Goal: Task Accomplishment & Management: Use online tool/utility

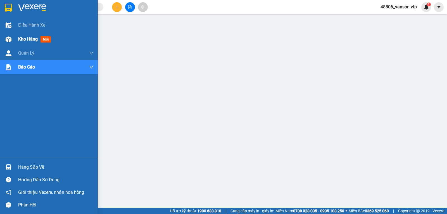
click at [31, 38] on span "Kho hàng" at bounding box center [28, 38] width 20 height 5
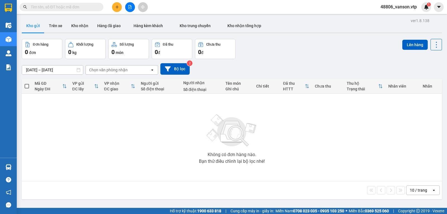
click at [406, 8] on span "48806_vanson.vtp" at bounding box center [398, 6] width 45 height 7
click at [395, 18] on span "Đăng xuất" at bounding box center [401, 17] width 33 height 6
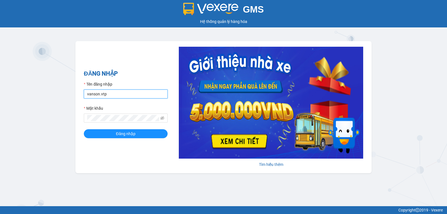
click at [135, 97] on input "vanson.vtp" at bounding box center [126, 93] width 84 height 9
type input "thanhtuan.vtp"
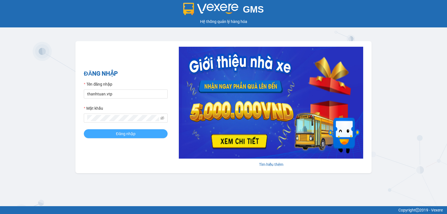
click at [123, 134] on span "Đăng nhập" at bounding box center [126, 133] width 20 height 6
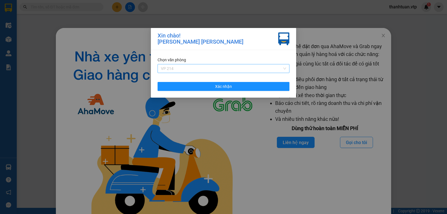
click at [243, 69] on span "VP 214" at bounding box center [223, 68] width 125 height 8
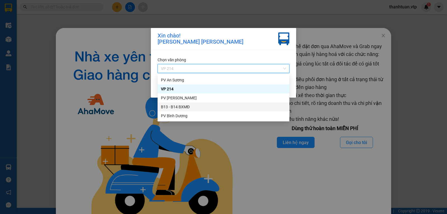
click at [179, 106] on div "B13 - B14 BXMĐ" at bounding box center [223, 107] width 125 height 6
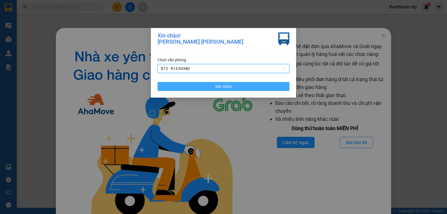
click at [203, 91] on button "Xác nhận" at bounding box center [224, 86] width 132 height 9
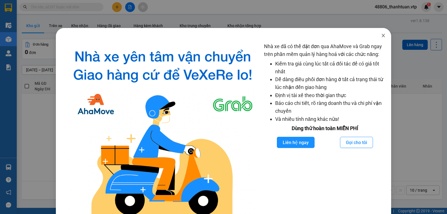
click at [381, 35] on icon "close" at bounding box center [383, 35] width 4 height 4
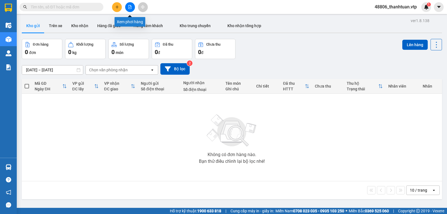
click at [130, 10] on button at bounding box center [130, 7] width 10 height 10
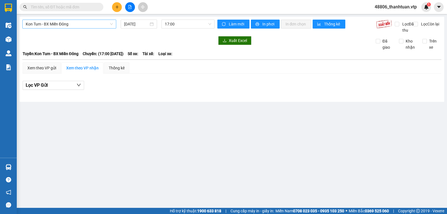
click at [88, 25] on span "Kon Tum - BX Miền Đông" at bounding box center [69, 24] width 87 height 8
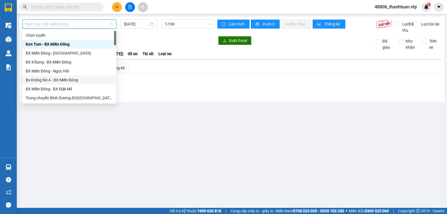
click at [71, 80] on div "Bx Krông Nô A - BX Miền Đông" at bounding box center [69, 80] width 87 height 6
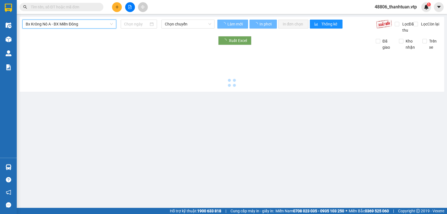
type input "14/08/2025"
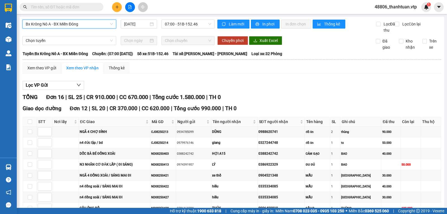
click at [77, 26] on span "Bx Krông Nô A - BX Miền Đông" at bounding box center [69, 24] width 87 height 8
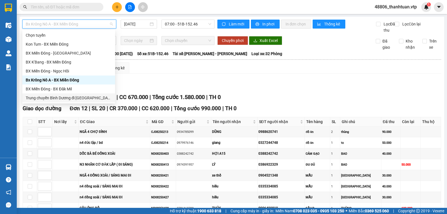
click at [54, 98] on div "Trung chuyển Bình Dương đi BXMĐ" at bounding box center [69, 98] width 86 height 6
type input "14/08/2025"
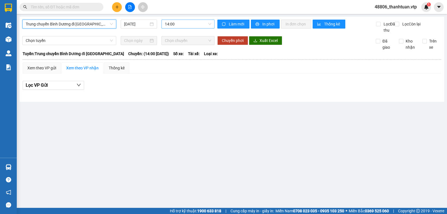
click at [180, 26] on span "14:00" at bounding box center [188, 24] width 46 height 8
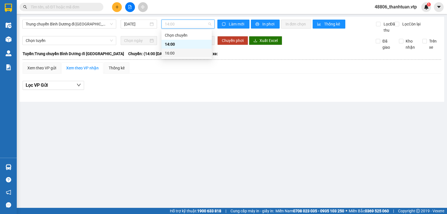
click at [167, 52] on div "16:00" at bounding box center [187, 53] width 44 height 6
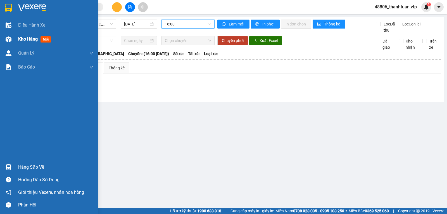
click at [23, 40] on span "Kho hàng" at bounding box center [28, 38] width 20 height 5
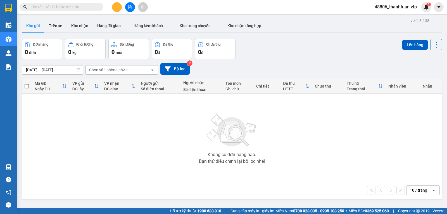
click at [226, 171] on div "Không có đơn hàng nào. Bạn thử điều chỉnh lại bộ lọc nhé!" at bounding box center [232, 137] width 415 height 84
click at [179, 72] on button "Bộ lọc" at bounding box center [174, 68] width 29 height 11
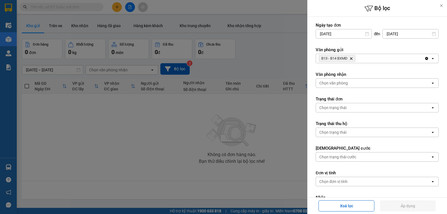
click at [371, 58] on div "B13 - B14 BXMĐ Delete" at bounding box center [370, 58] width 108 height 9
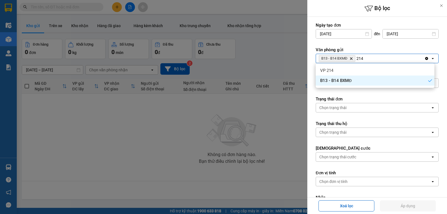
type input "214"
click at [360, 70] on div "VP 214" at bounding box center [375, 70] width 119 height 10
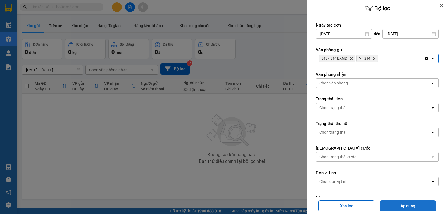
click at [404, 205] on button "Áp dụng" at bounding box center [408, 205] width 56 height 11
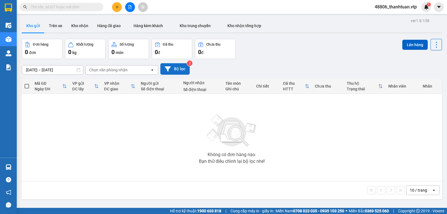
click at [177, 70] on button "Bộ lọc" at bounding box center [174, 68] width 29 height 11
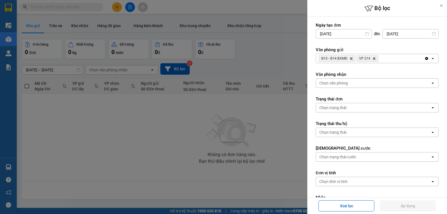
click at [375, 59] on icon "Delete" at bounding box center [373, 58] width 3 height 3
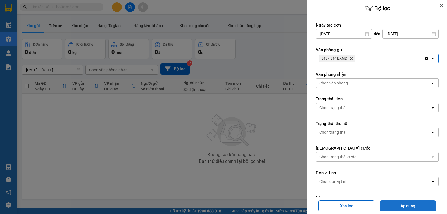
click at [421, 208] on button "Áp dụng" at bounding box center [408, 205] width 56 height 11
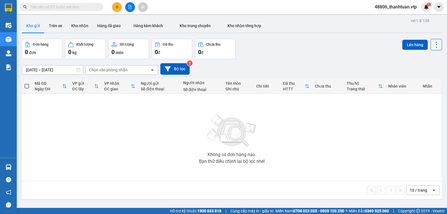
click at [90, 4] on input "text" at bounding box center [64, 7] width 66 height 6
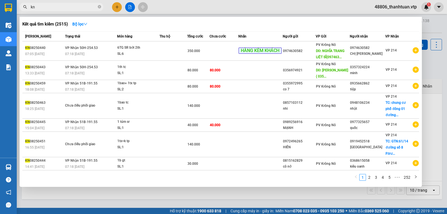
type input "kn"
drag, startPoint x: 132, startPoint y: 6, endPoint x: 125, endPoint y: 5, distance: 6.6
click at [131, 7] on div at bounding box center [223, 107] width 447 height 214
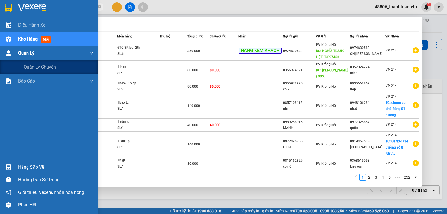
drag, startPoint x: 73, startPoint y: 6, endPoint x: 0, endPoint y: 58, distance: 89.4
click at [0, 58] on section "Kết quả tìm kiếm ( 2515 ) Bộ lọc Mã ĐH Trạng thái Món hàng Thu hộ Tổng cước Chư…" at bounding box center [223, 107] width 447 height 214
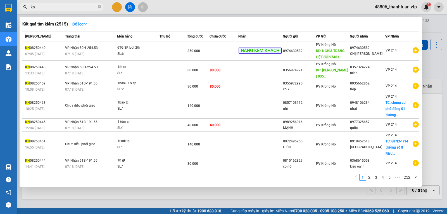
click at [130, 8] on div at bounding box center [223, 107] width 447 height 214
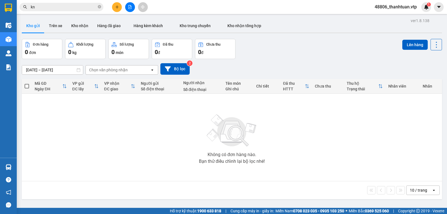
click at [131, 10] on button at bounding box center [130, 7] width 10 height 10
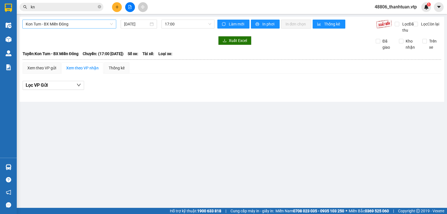
click at [95, 27] on span "Kon Tum - BX Miền Đông" at bounding box center [69, 24] width 87 height 8
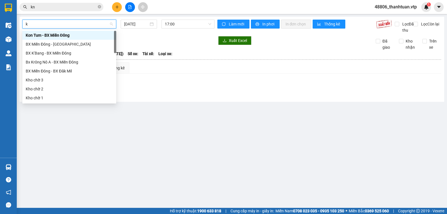
type input "kn"
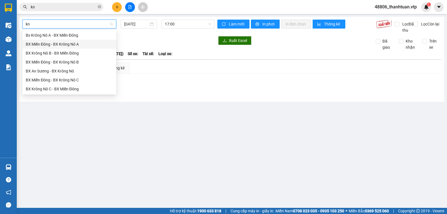
click at [70, 44] on div "BX Miền Đông - BX Krông Nô A" at bounding box center [69, 44] width 87 height 6
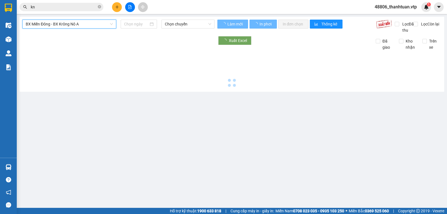
type input "14/08/2025"
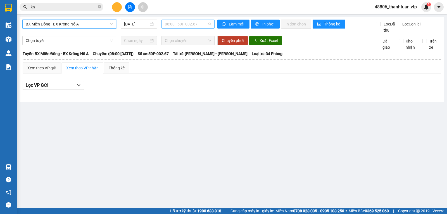
click at [174, 26] on span "08:00 - 50F-002.67" at bounding box center [188, 24] width 46 height 8
click at [336, 150] on main "BX Miền Đông - BX Krông Nô A 14/08/2025 08:00 - 50F-002.67 Làm mới In phơi In đ…" at bounding box center [223, 104] width 447 height 208
click at [183, 28] on span "08:00 - 50F-002.67" at bounding box center [188, 24] width 46 height 8
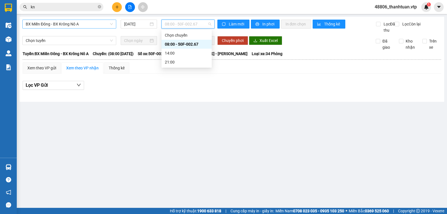
click at [171, 42] on div "08:00 - 50F-002.67" at bounding box center [187, 44] width 44 height 6
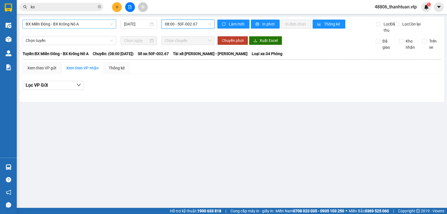
drag, startPoint x: 320, startPoint y: 139, endPoint x: 288, endPoint y: 45, distance: 98.9
click at [321, 135] on main "BX Miền Đông - BX Krông Nô A 14/08/2025 08:00 08:00 - 50F-002.67 Làm mới In phơ…" at bounding box center [223, 104] width 447 height 208
click at [266, 25] on span "In phơi" at bounding box center [268, 24] width 13 height 6
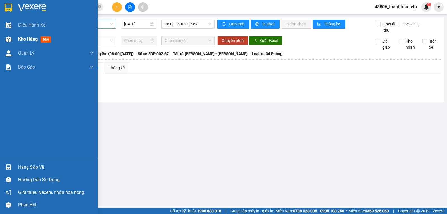
click at [24, 41] on span "Kho hàng" at bounding box center [28, 38] width 20 height 5
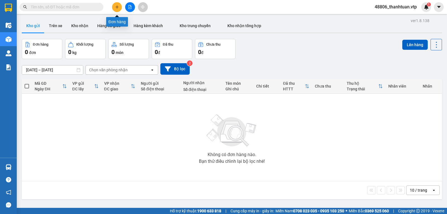
click at [118, 8] on icon "plus" at bounding box center [117, 7] width 4 height 4
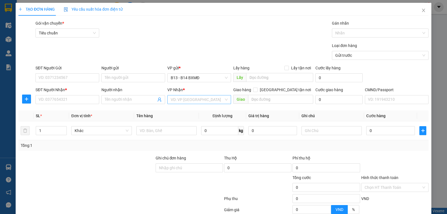
click at [179, 100] on input "search" at bounding box center [197, 99] width 53 height 8
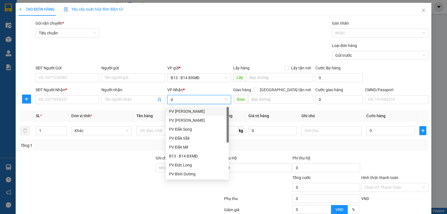
type input "ds"
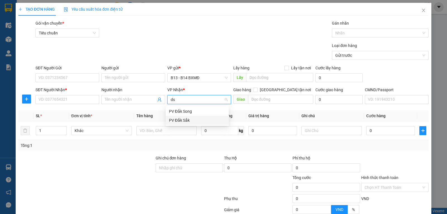
click at [182, 121] on div "PV Đắk Sắk" at bounding box center [197, 120] width 56 height 6
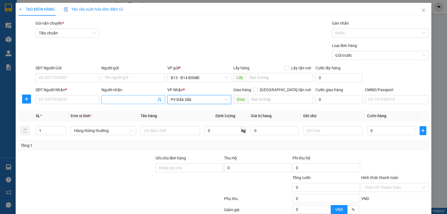
click at [107, 101] on input "Người nhận" at bounding box center [130, 99] width 51 height 6
type input "lục"
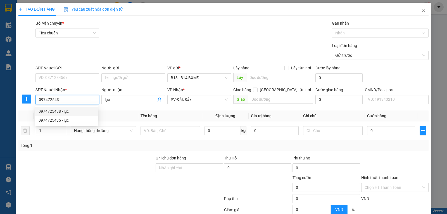
click at [57, 112] on div "0974725438 - lục" at bounding box center [67, 111] width 56 height 6
type input "0974725438"
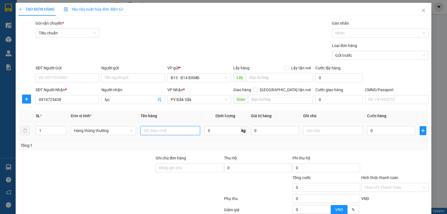
click at [153, 134] on input "text" at bounding box center [171, 130] width 60 height 9
type input "bún"
type input "b"
type input "5"
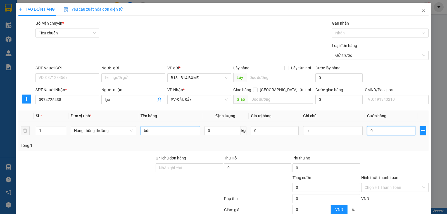
type input "5"
type input "50"
type input "500"
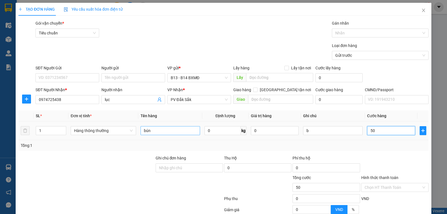
type input "500"
type input "5.000"
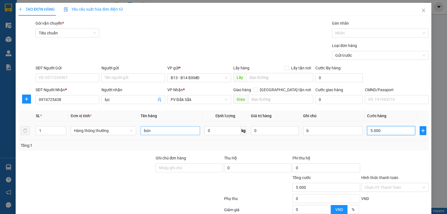
type input "50.000"
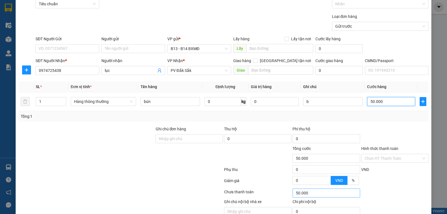
scroll to position [56, 0]
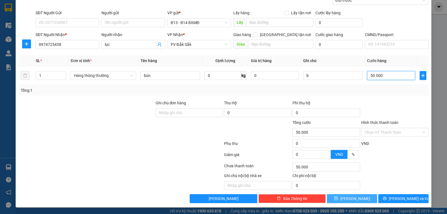
type input "50.000"
click at [344, 196] on button "Lưu" at bounding box center [352, 198] width 50 height 9
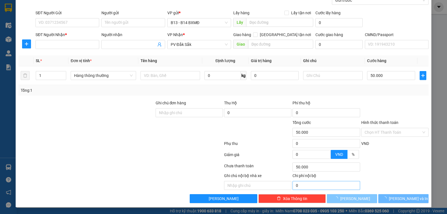
type input "0"
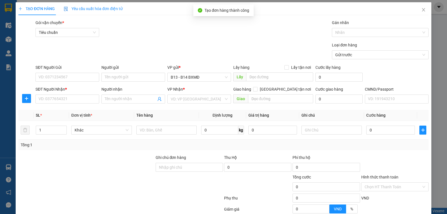
scroll to position [0, 0]
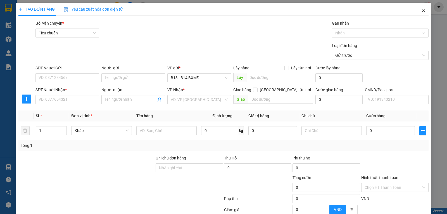
drag, startPoint x: 419, startPoint y: 9, endPoint x: 336, endPoint y: 15, distance: 83.7
click at [421, 11] on icon "close" at bounding box center [423, 10] width 4 height 4
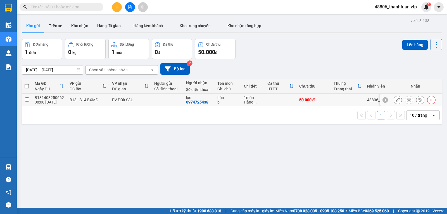
click at [27, 101] on input "checkbox" at bounding box center [27, 99] width 4 height 4
checkbox input "true"
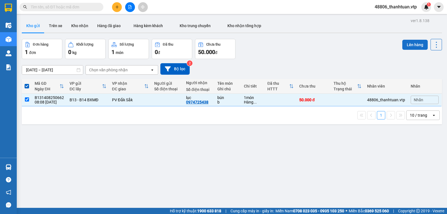
click at [408, 46] on button "Lên hàng" at bounding box center [414, 45] width 25 height 10
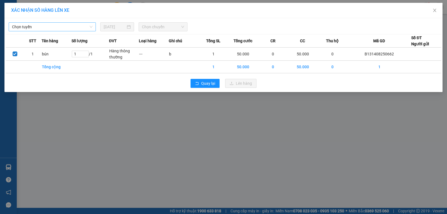
click at [57, 26] on span "Chọn tuyến" at bounding box center [52, 27] width 80 height 8
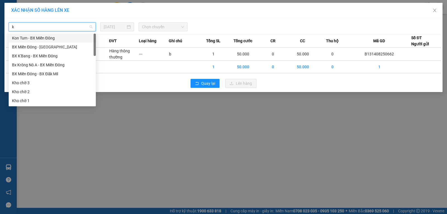
type input "kn"
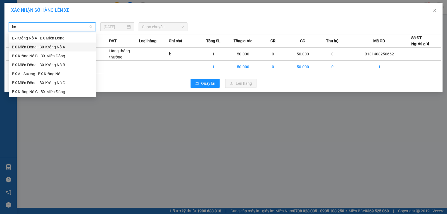
click at [65, 45] on div "BX Miền Đông - BX Krông Nô A" at bounding box center [52, 47] width 80 height 6
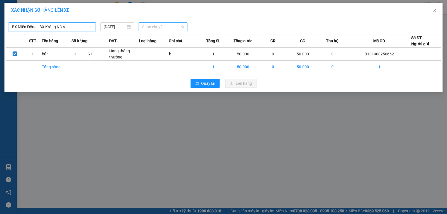
click at [166, 28] on span "Chọn chuyến" at bounding box center [163, 27] width 42 height 8
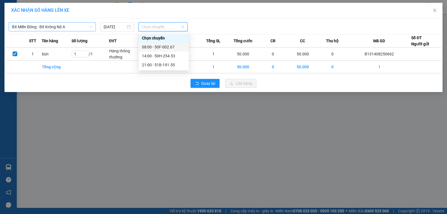
click at [156, 48] on div "08:00 - 50F-002.67" at bounding box center [164, 47] width 44 height 6
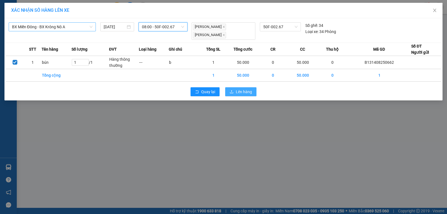
click at [234, 91] on button "Lên hàng" at bounding box center [240, 91] width 31 height 9
